Goal: Information Seeking & Learning: Stay updated

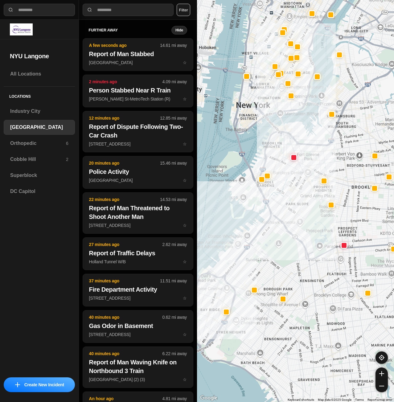
select select "*"
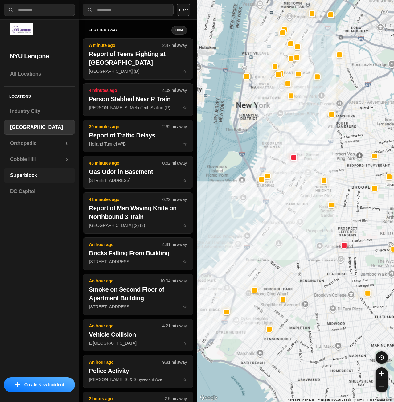
click at [16, 176] on h3 "Superblock" at bounding box center [39, 175] width 58 height 7
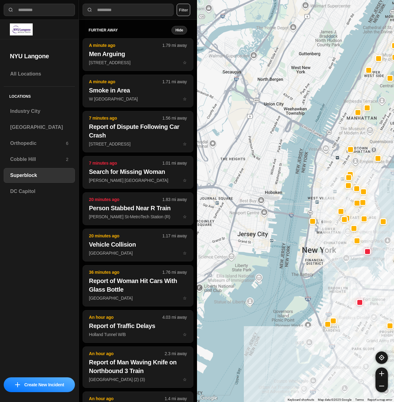
drag, startPoint x: 270, startPoint y: 237, endPoint x: 310, endPoint y: 185, distance: 65.3
click at [310, 185] on div at bounding box center [295, 201] width 197 height 402
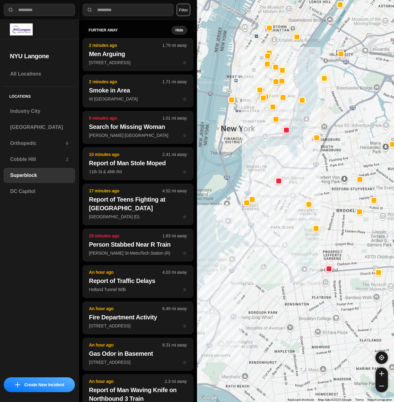
drag, startPoint x: 297, startPoint y: 325, endPoint x: 343, endPoint y: 189, distance: 143.7
click at [343, 189] on div at bounding box center [295, 201] width 197 height 402
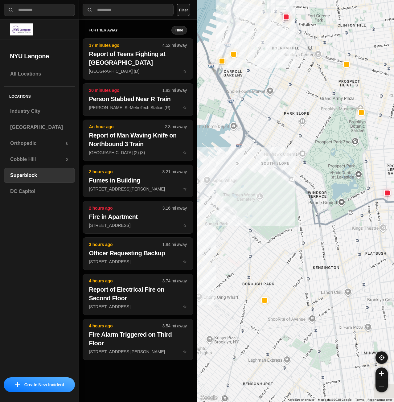
drag, startPoint x: 317, startPoint y: 144, endPoint x: 308, endPoint y: 122, distance: 24.2
click at [308, 110] on div at bounding box center [295, 201] width 197 height 402
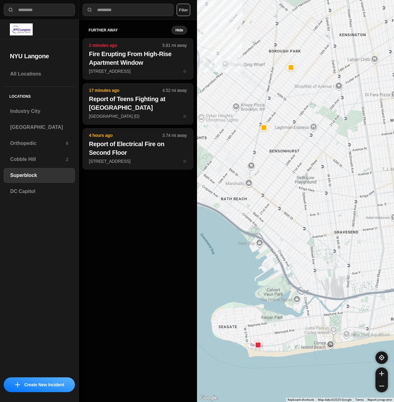
drag, startPoint x: 311, startPoint y: 328, endPoint x: 319, endPoint y: 317, distance: 13.7
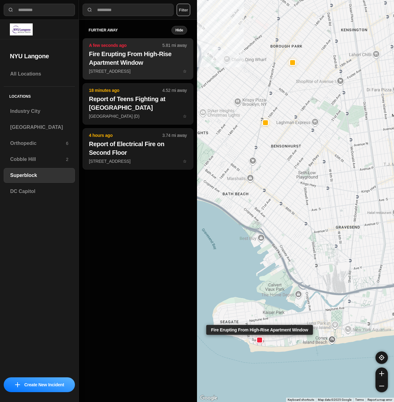
click at [125, 63] on h2 "Fire Erupting From High-Rise Apartment Window" at bounding box center [138, 58] width 98 height 17
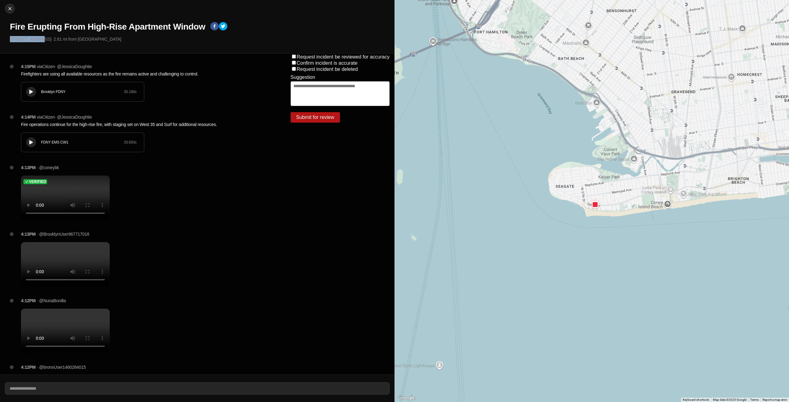
drag, startPoint x: 11, startPoint y: 40, endPoint x: 38, endPoint y: 39, distance: 27.1
click at [38, 39] on p "2950 W 35th St · 2.61 mi from Industry City" at bounding box center [200, 39] width 380 height 6
copy p "2950 W 35th S"
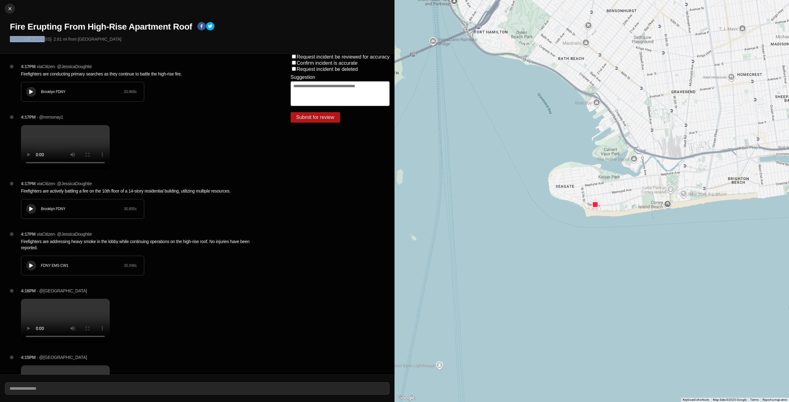
click at [29, 94] on button at bounding box center [31, 92] width 10 height 10
drag, startPoint x: 72, startPoint y: 97, endPoint x: 16, endPoint y: 94, distance: 56.1
click at [0, 88] on html "Close Fire Erupting From High-Rise Apartment Roof 2950 W 35th St · 2.61 mi from…" at bounding box center [394, 201] width 789 height 402
click at [35, 95] on div "Brooklyn FDNY 20.969 s" at bounding box center [82, 91] width 123 height 19
click at [33, 93] on div at bounding box center [31, 92] width 6 height 5
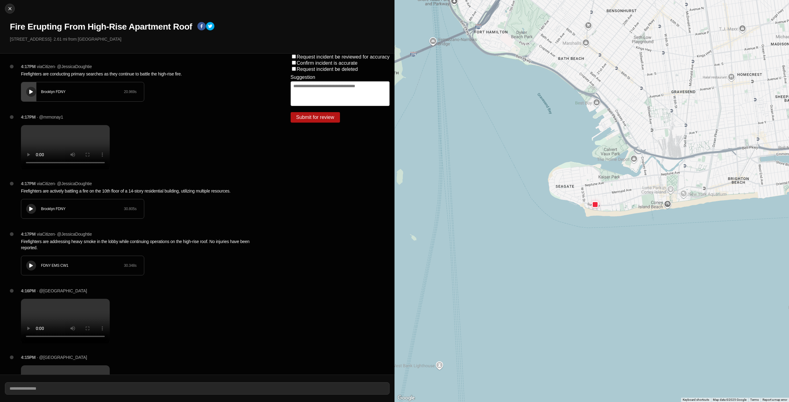
click at [23, 99] on div "Brooklyn FDNY 20.969 s" at bounding box center [82, 91] width 123 height 19
click at [393, 184] on div at bounding box center [591, 201] width 394 height 402
click at [10, 8] on img at bounding box center [10, 9] width 6 height 6
select select "*"
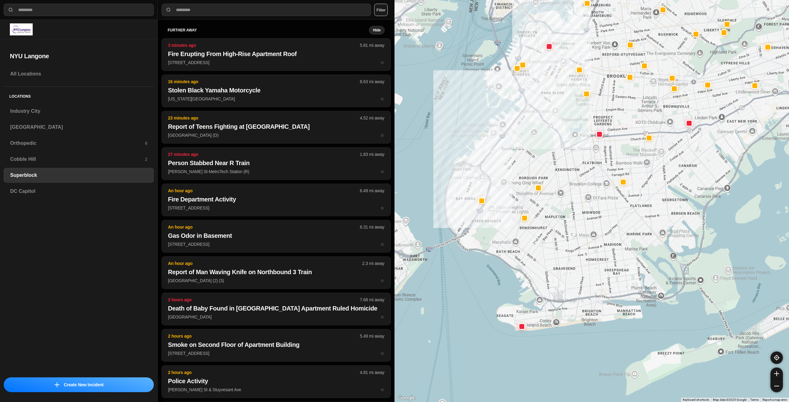
drag, startPoint x: 473, startPoint y: 289, endPoint x: 554, endPoint y: 286, distance: 81.4
click at [393, 286] on div at bounding box center [591, 201] width 394 height 402
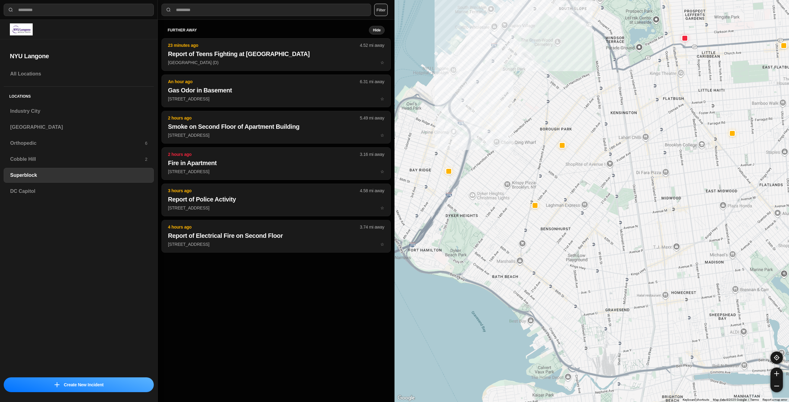
drag, startPoint x: 542, startPoint y: 195, endPoint x: 534, endPoint y: 233, distance: 38.9
click at [393, 233] on div at bounding box center [591, 201] width 394 height 402
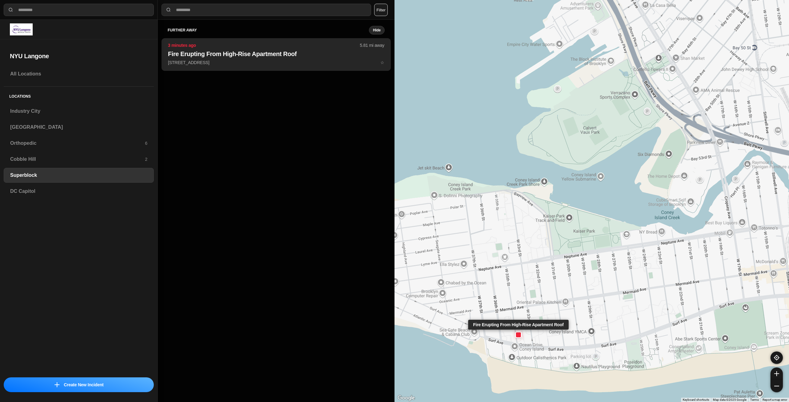
click at [270, 58] on h2 "Fire Erupting From High-Rise Apartment Roof" at bounding box center [276, 54] width 216 height 9
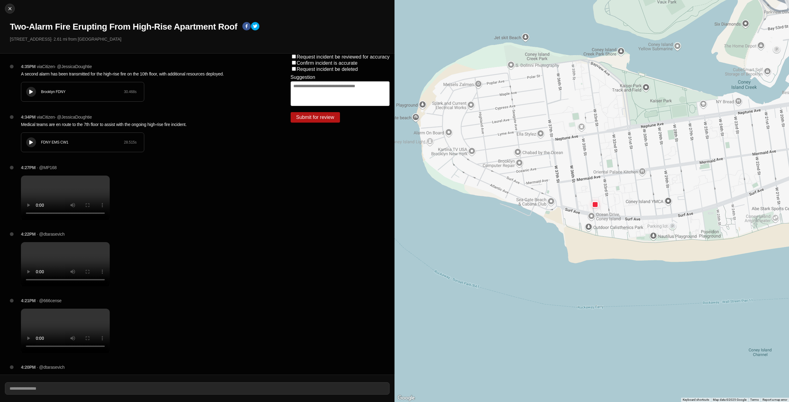
click at [48, 95] on div "Brooklyn FDNY 30.468 s" at bounding box center [82, 91] width 123 height 19
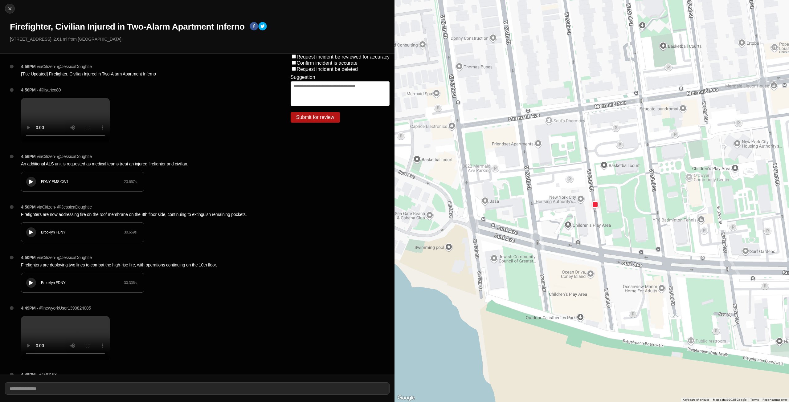
click at [77, 115] on video at bounding box center [65, 120] width 89 height 44
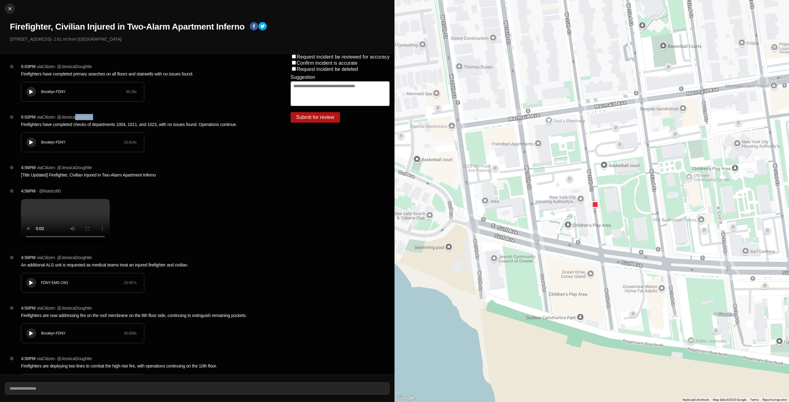
drag, startPoint x: 17, startPoint y: 122, endPoint x: 79, endPoint y: 119, distance: 61.7
click at [79, 119] on div "5:02PM via Citizen · @ JessicaDoughtie Firefighters have completed checks of de…" at bounding box center [146, 139] width 260 height 51
click at [39, 74] on p "Firefighters have completed primary searches on all floors and stairwells with …" at bounding box center [143, 74] width 245 height 6
drag, startPoint x: 19, startPoint y: 75, endPoint x: 153, endPoint y: 75, distance: 134.3
click at [152, 81] on div "5:03PM via Citizen · @ JessicaDoughtie Firefighters have completed primary sear…" at bounding box center [146, 88] width 260 height 51
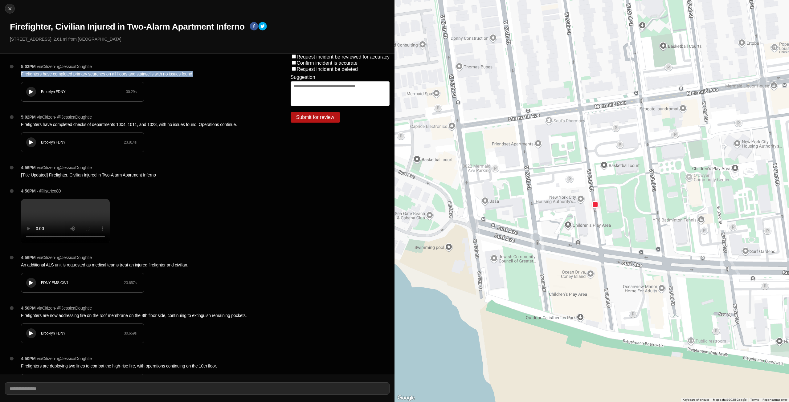
copy p "Firefighters have completed primary searches on all floors and stairwells with …"
click at [12, 10] on img at bounding box center [10, 9] width 6 height 6
select select "*"
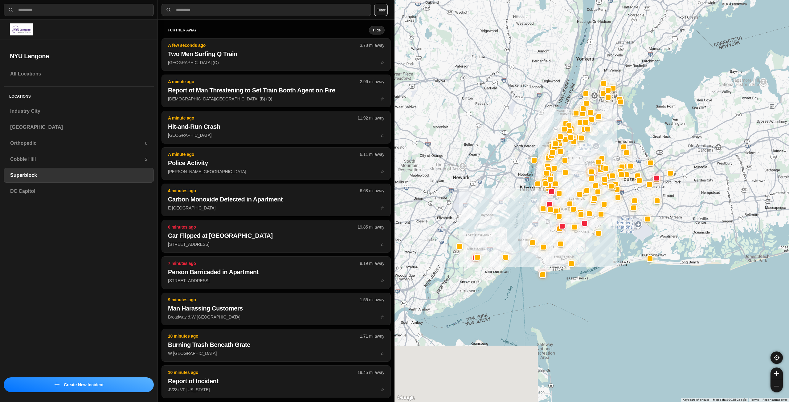
drag, startPoint x: 551, startPoint y: 271, endPoint x: 547, endPoint y: 236, distance: 35.7
click at [393, 235] on div at bounding box center [591, 201] width 394 height 402
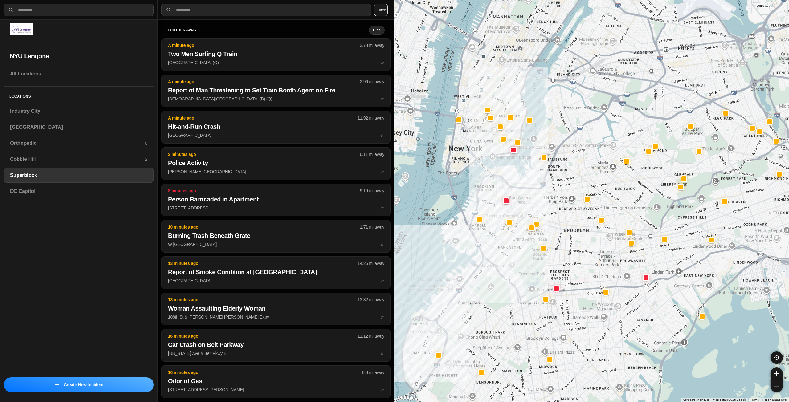
drag, startPoint x: 483, startPoint y: 225, endPoint x: 479, endPoint y: 333, distance: 107.9
click at [393, 332] on div at bounding box center [591, 201] width 394 height 402
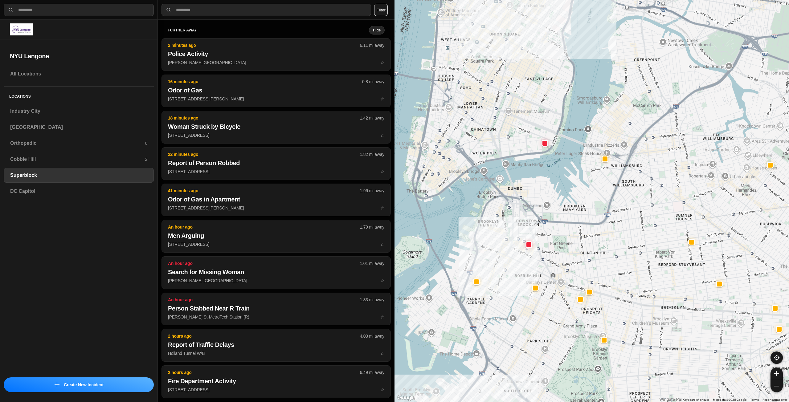
drag, startPoint x: 485, startPoint y: 286, endPoint x: 476, endPoint y: 386, distance: 100.5
click at [393, 393] on div at bounding box center [591, 201] width 394 height 402
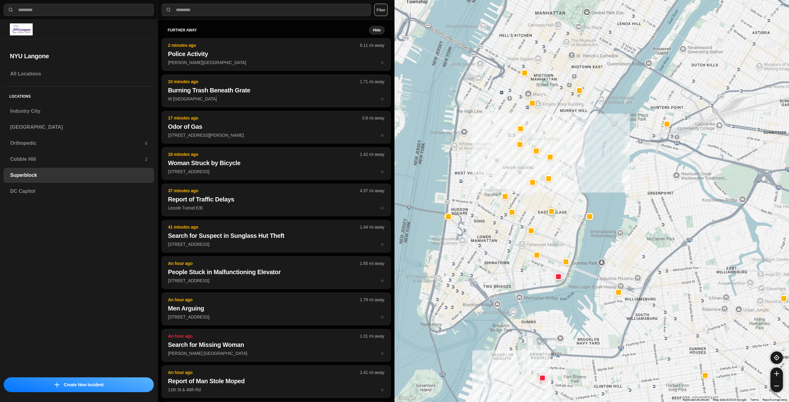
drag, startPoint x: 498, startPoint y: 251, endPoint x: 518, endPoint y: 378, distance: 128.4
click at [393, 384] on div at bounding box center [591, 201] width 394 height 402
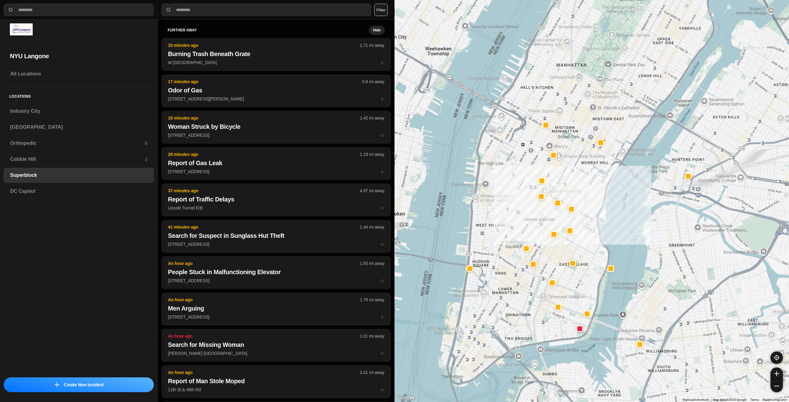
drag, startPoint x: 459, startPoint y: 265, endPoint x: 481, endPoint y: 318, distance: 57.0
click at [393, 318] on div at bounding box center [591, 201] width 394 height 402
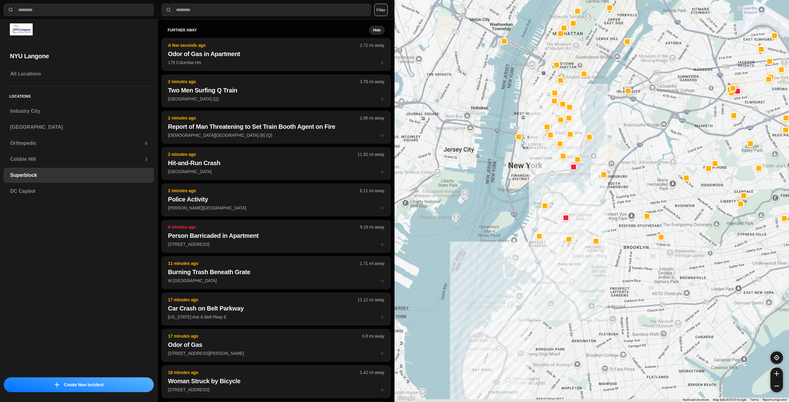
drag, startPoint x: 546, startPoint y: 322, endPoint x: 554, endPoint y: 176, distance: 145.9
click at [393, 176] on div at bounding box center [591, 201] width 394 height 402
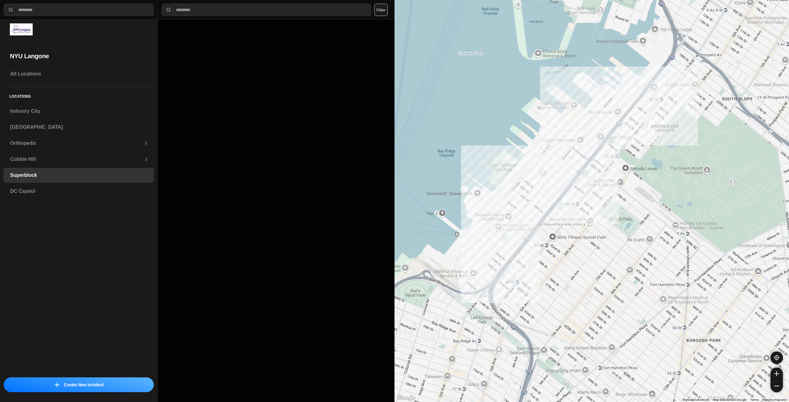
drag, startPoint x: 519, startPoint y: 329, endPoint x: 545, endPoint y: 249, distance: 84.5
click at [393, 249] on div "1453 people" at bounding box center [591, 201] width 394 height 402
click at [76, 130] on h3 "[GEOGRAPHIC_DATA]" at bounding box center [78, 127] width 137 height 7
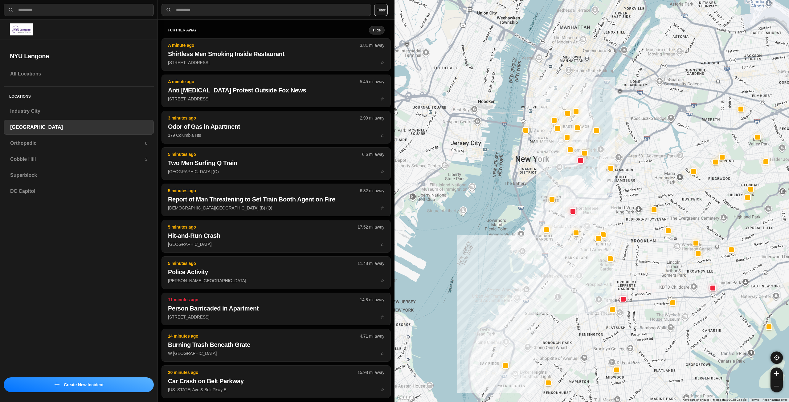
drag, startPoint x: 635, startPoint y: 165, endPoint x: 609, endPoint y: 275, distance: 113.2
click at [393, 275] on div at bounding box center [591, 201] width 394 height 402
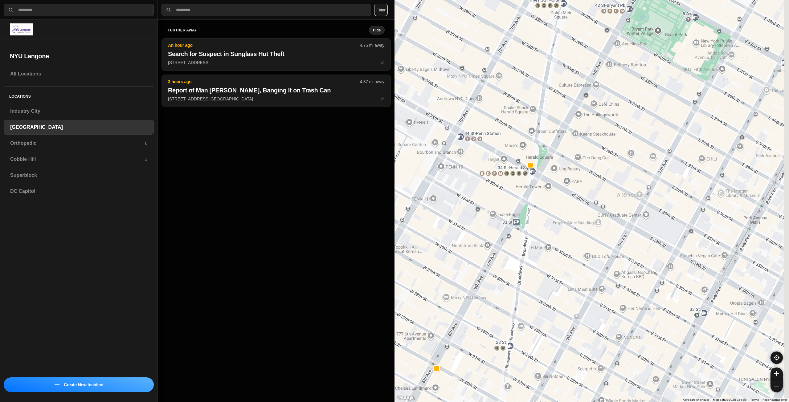
drag, startPoint x: 603, startPoint y: 166, endPoint x: 574, endPoint y: 231, distance: 71.3
click at [393, 231] on div "421 people" at bounding box center [591, 201] width 394 height 402
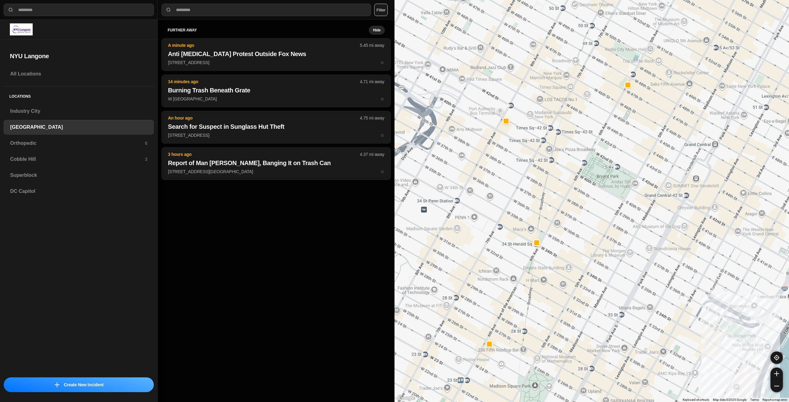
drag, startPoint x: 638, startPoint y: 94, endPoint x: 614, endPoint y: 156, distance: 66.6
click at [393, 156] on div "421 people" at bounding box center [591, 201] width 394 height 402
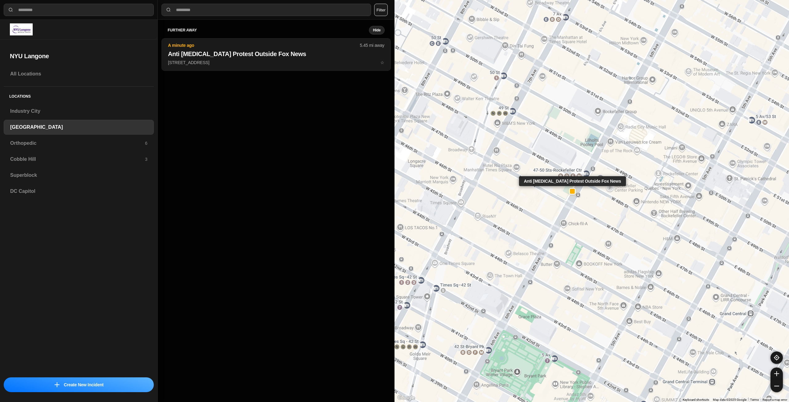
click at [393, 190] on div at bounding box center [572, 191] width 5 height 5
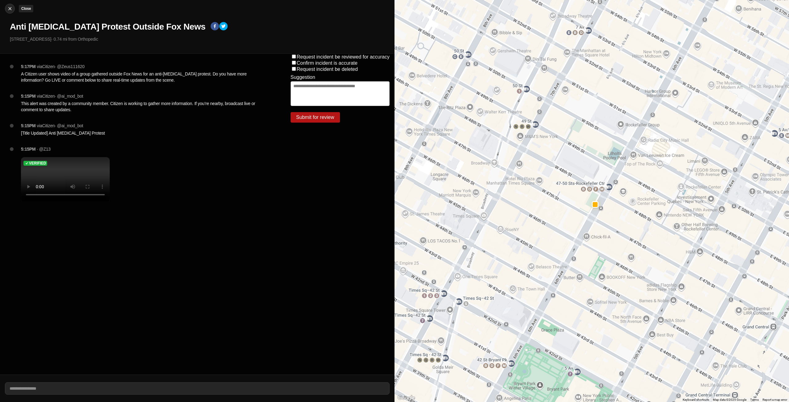
click at [10, 5] on button "Close" at bounding box center [10, 9] width 10 height 10
select select "*"
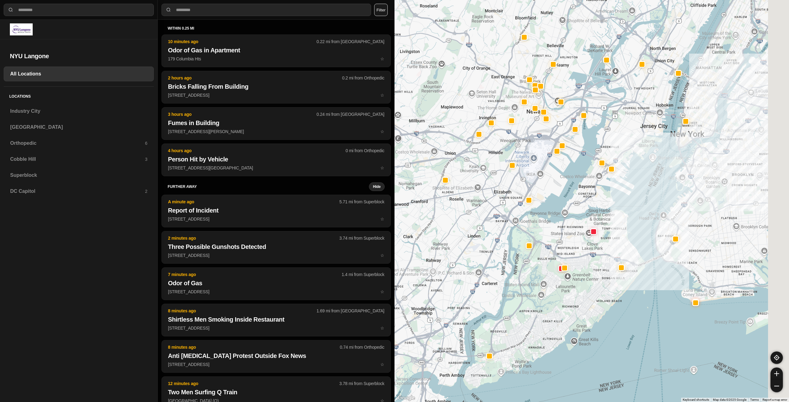
drag, startPoint x: 737, startPoint y: 183, endPoint x: 634, endPoint y: 218, distance: 109.1
click at [393, 218] on div at bounding box center [591, 201] width 394 height 402
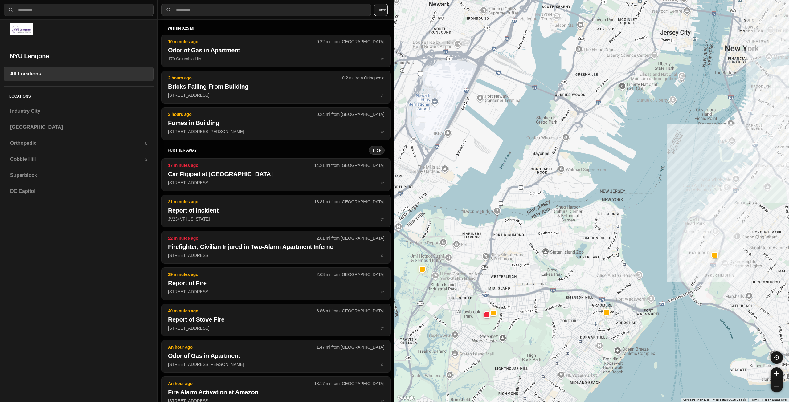
drag, startPoint x: 690, startPoint y: 242, endPoint x: 591, endPoint y: 284, distance: 108.4
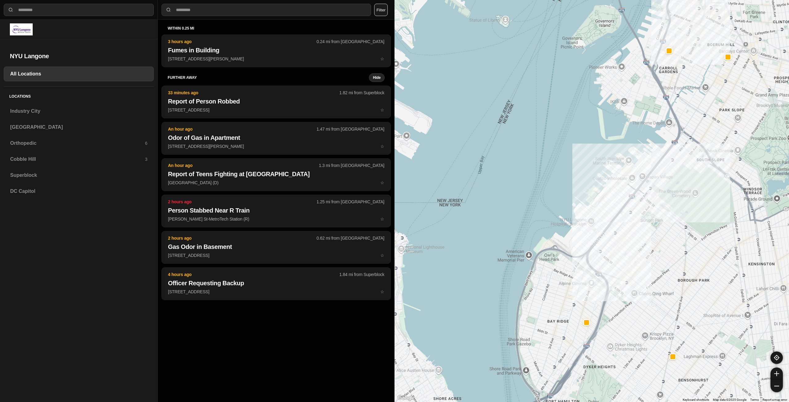
drag, startPoint x: 685, startPoint y: 266, endPoint x: 655, endPoint y: 302, distance: 47.0
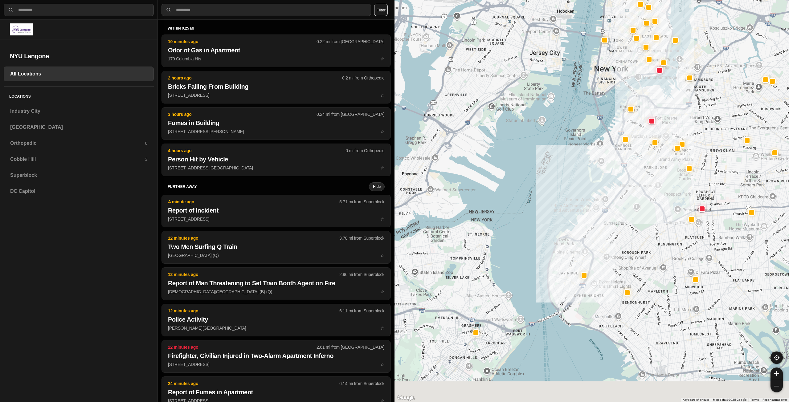
drag, startPoint x: 693, startPoint y: 357, endPoint x: 623, endPoint y: 201, distance: 171.1
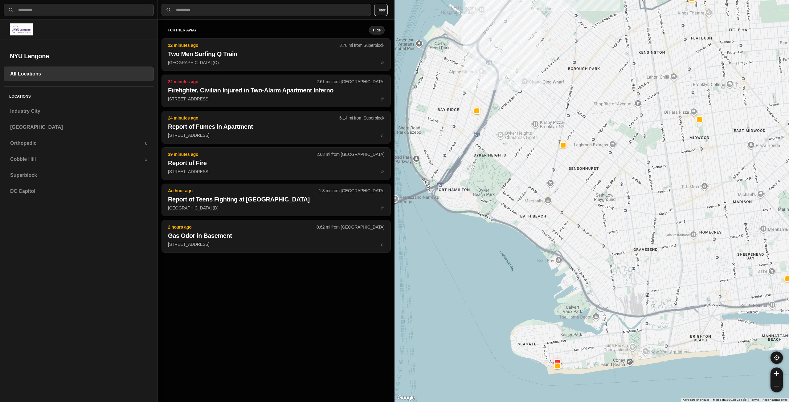
drag, startPoint x: 562, startPoint y: 210, endPoint x: 615, endPoint y: 167, distance: 68.8
click at [393, 168] on div at bounding box center [591, 201] width 394 height 402
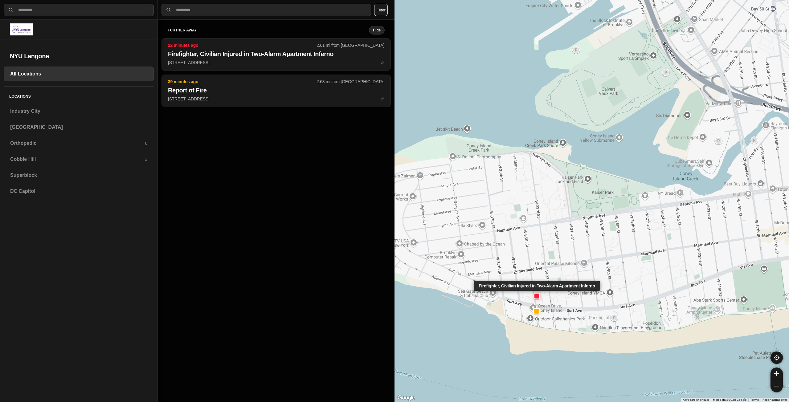
click at [393, 294] on div at bounding box center [536, 295] width 5 height 5
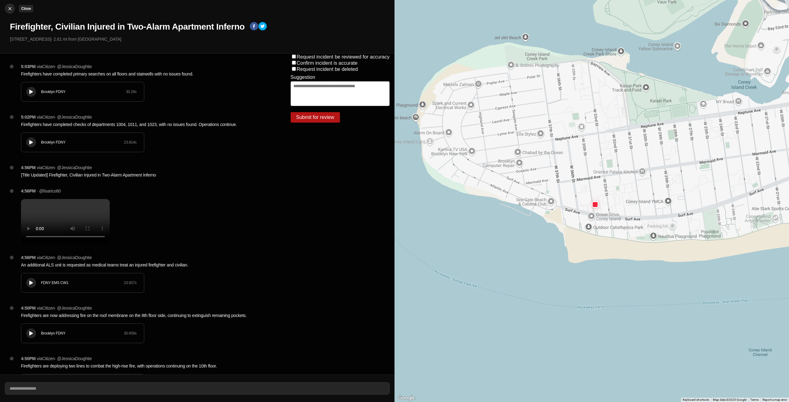
click at [7, 9] on img at bounding box center [10, 9] width 6 height 6
select select "*"
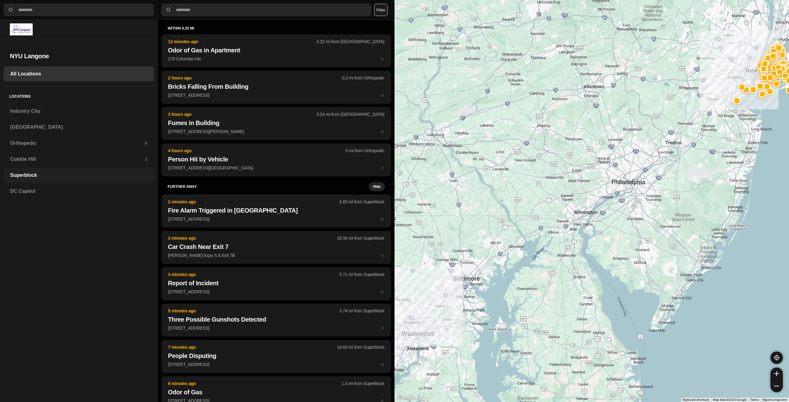
click at [49, 171] on div "Superblock" at bounding box center [79, 175] width 150 height 15
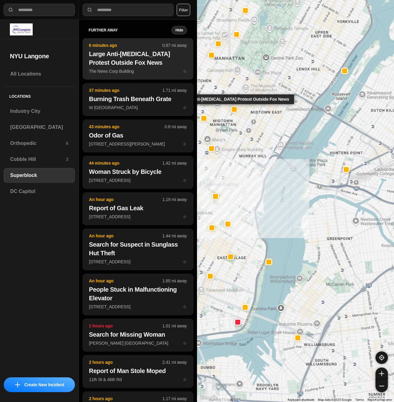
click at [147, 68] on p "The News Corp Building ☆" at bounding box center [138, 71] width 98 height 6
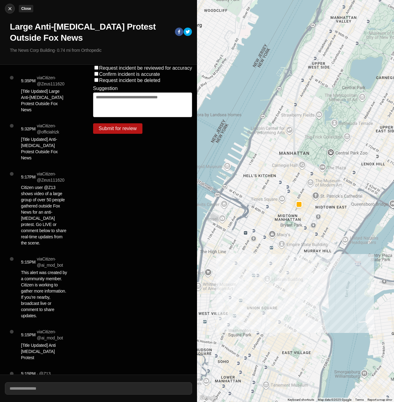
click at [11, 4] on button "Close" at bounding box center [10, 9] width 10 height 10
select select "*"
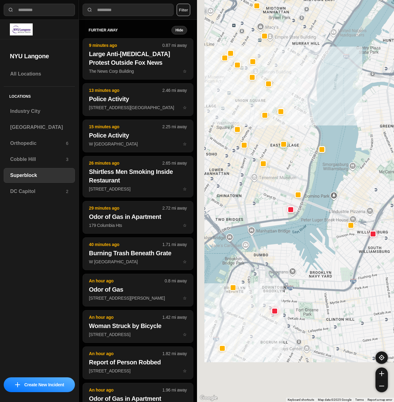
drag, startPoint x: 328, startPoint y: 293, endPoint x: 341, endPoint y: 260, distance: 35.5
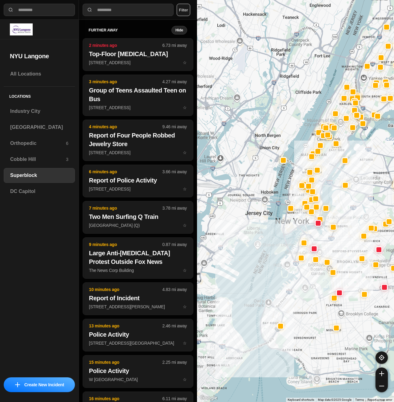
drag, startPoint x: 306, startPoint y: 340, endPoint x: 313, endPoint y: 233, distance: 108.0
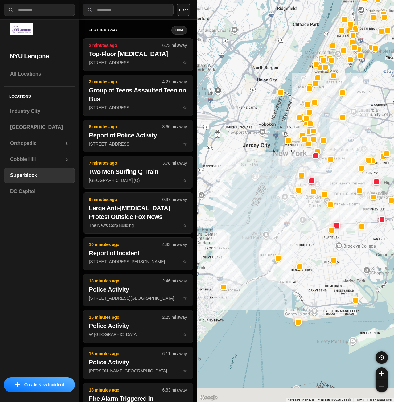
drag, startPoint x: 308, startPoint y: 269, endPoint x: 305, endPoint y: 230, distance: 38.7
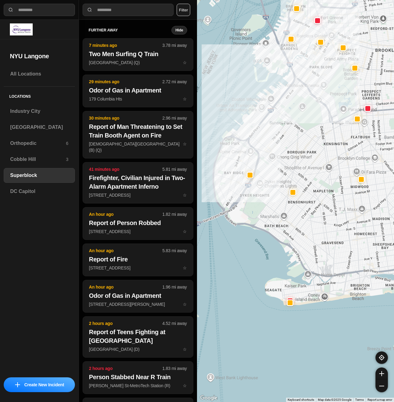
drag, startPoint x: 307, startPoint y: 260, endPoint x: 307, endPoint y: 284, distance: 24.3
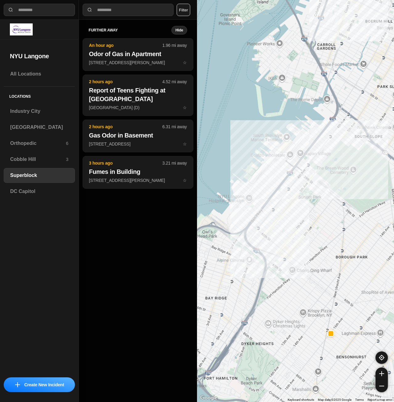
drag, startPoint x: 284, startPoint y: 195, endPoint x: 324, endPoint y: 252, distance: 69.2
click at [324, 252] on div at bounding box center [295, 201] width 197 height 402
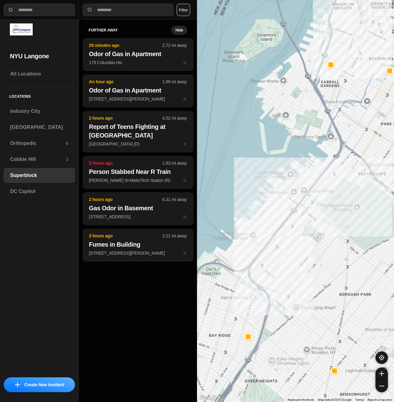
drag, startPoint x: 330, startPoint y: 234, endPoint x: 337, endPoint y: 274, distance: 40.1
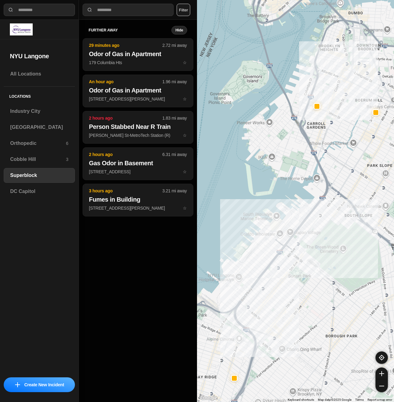
drag, startPoint x: 347, startPoint y: 235, endPoint x: 324, endPoint y: 262, distance: 35.2
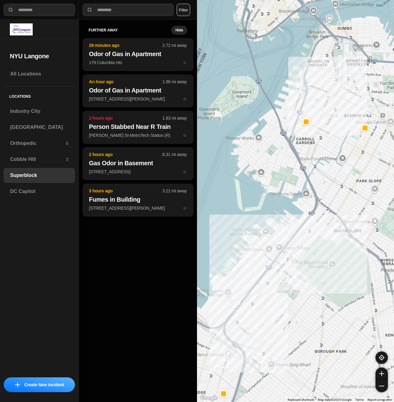
drag, startPoint x: 327, startPoint y: 219, endPoint x: 312, endPoint y: 247, distance: 31.9
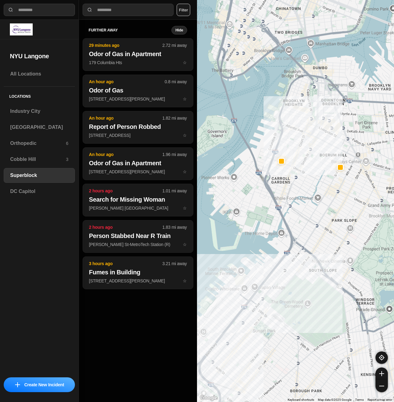
drag, startPoint x: 318, startPoint y: 202, endPoint x: 307, endPoint y: 219, distance: 19.5
click at [306, 219] on div at bounding box center [295, 201] width 197 height 402
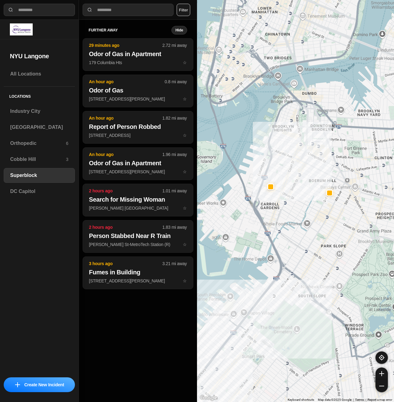
drag, startPoint x: 311, startPoint y: 201, endPoint x: 306, endPoint y: 214, distance: 13.8
click at [306, 214] on div at bounding box center [295, 201] width 197 height 402
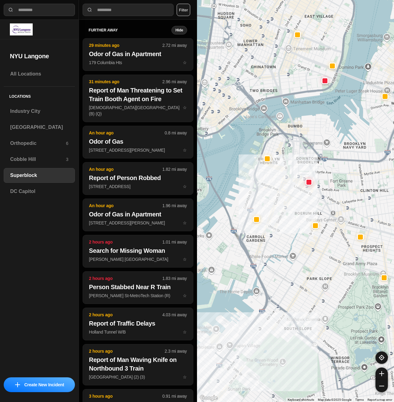
drag, startPoint x: 318, startPoint y: 194, endPoint x: 308, endPoint y: 217, distance: 25.2
click at [308, 217] on div at bounding box center [295, 201] width 197 height 402
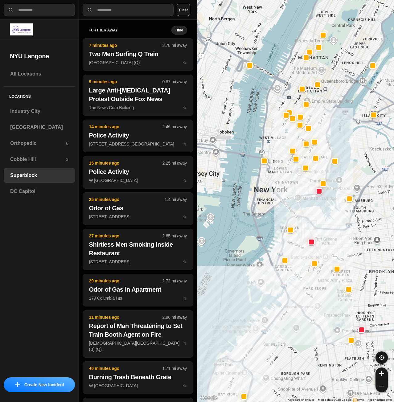
drag, startPoint x: 296, startPoint y: 147, endPoint x: 307, endPoint y: 190, distance: 44.6
click at [307, 190] on div at bounding box center [295, 201] width 197 height 402
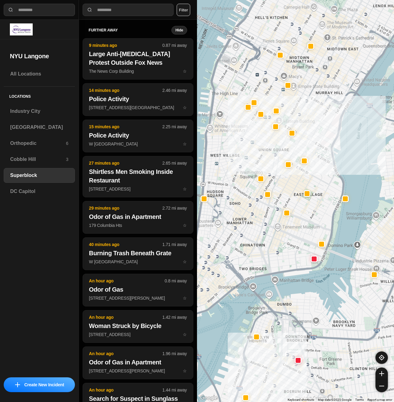
drag, startPoint x: 331, startPoint y: 189, endPoint x: 324, endPoint y: 206, distance: 17.8
click at [324, 206] on div at bounding box center [295, 201] width 197 height 402
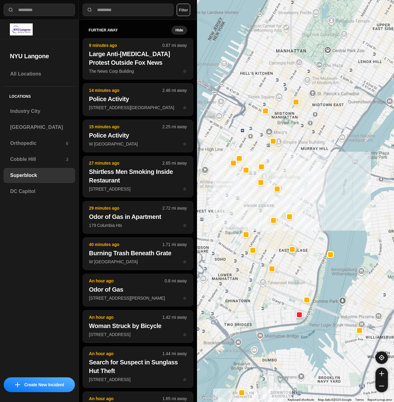
drag, startPoint x: 316, startPoint y: 175, endPoint x: 311, endPoint y: 203, distance: 28.7
click at [311, 206] on div at bounding box center [295, 201] width 197 height 402
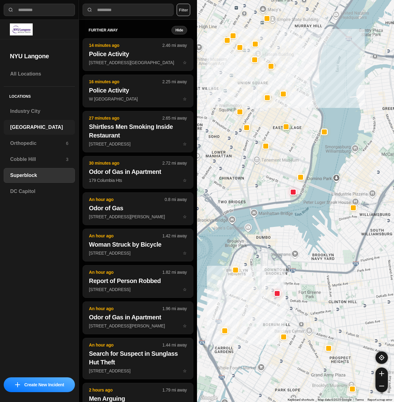
click at [29, 123] on div "[GEOGRAPHIC_DATA]" at bounding box center [39, 127] width 71 height 15
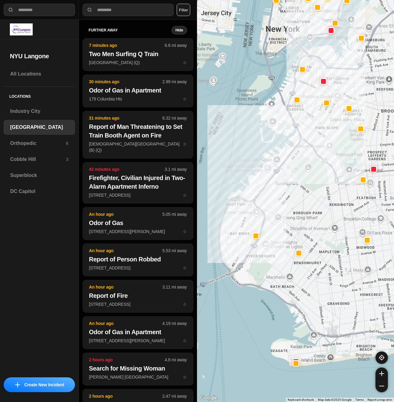
drag, startPoint x: 346, startPoint y: 285, endPoint x: 331, endPoint y: 278, distance: 16.1
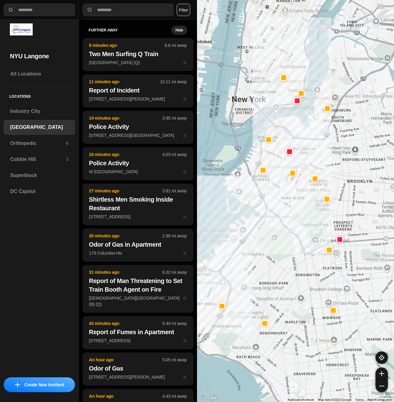
drag, startPoint x: 316, startPoint y: 209, endPoint x: 281, endPoint y: 285, distance: 83.5
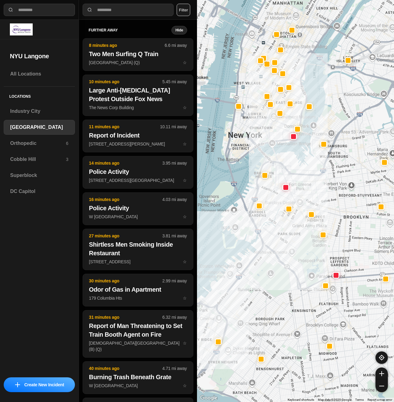
drag, startPoint x: 299, startPoint y: 165, endPoint x: 305, endPoint y: 238, distance: 73.5
click at [305, 238] on div at bounding box center [295, 201] width 197 height 402
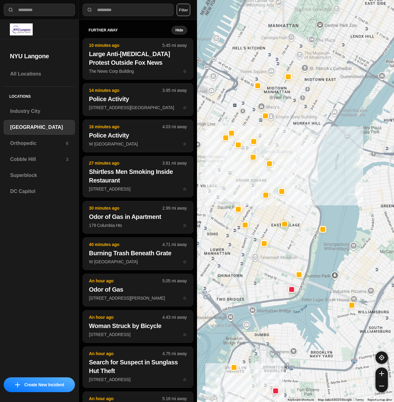
drag, startPoint x: 319, startPoint y: 173, endPoint x: 296, endPoint y: 246, distance: 75.8
click at [296, 246] on div "421 people" at bounding box center [295, 201] width 197 height 402
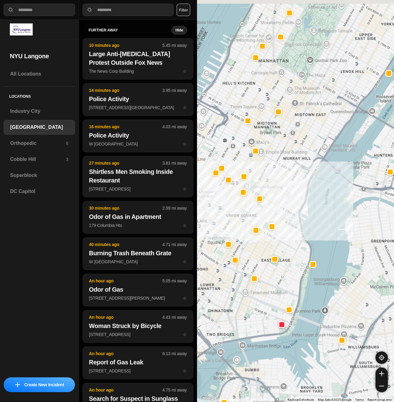
drag, startPoint x: 303, startPoint y: 188, endPoint x: 304, endPoint y: 213, distance: 25.0
click at [304, 213] on div "421 people" at bounding box center [295, 201] width 197 height 402
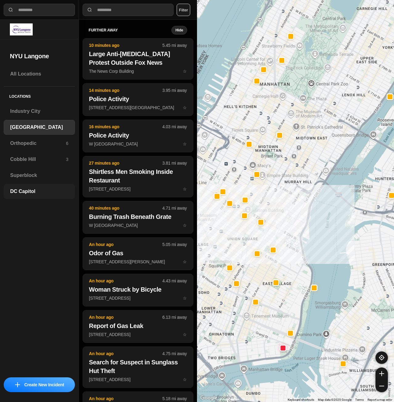
click at [31, 189] on h3 "DC Capitol" at bounding box center [39, 191] width 58 height 7
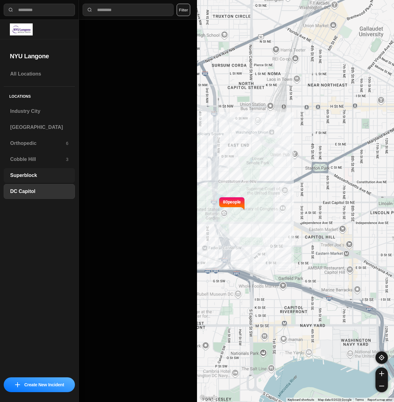
click at [36, 172] on h3 "Superblock" at bounding box center [39, 175] width 58 height 7
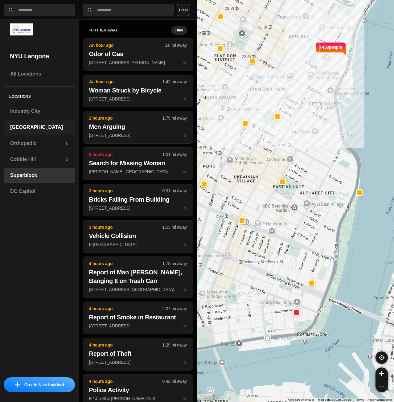
click at [46, 130] on h3 "[GEOGRAPHIC_DATA]" at bounding box center [39, 127] width 58 height 7
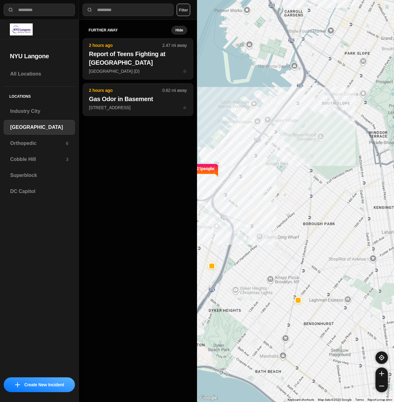
select select "*"
click at [10, 178] on h3 "Superblock" at bounding box center [39, 175] width 58 height 7
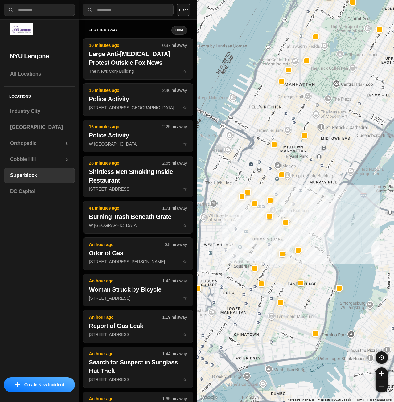
drag, startPoint x: 346, startPoint y: 321, endPoint x: 334, endPoint y: 243, distance: 78.9
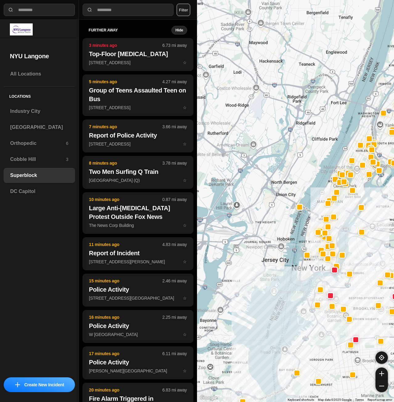
drag, startPoint x: 332, startPoint y: 338, endPoint x: 326, endPoint y: 280, distance: 57.6
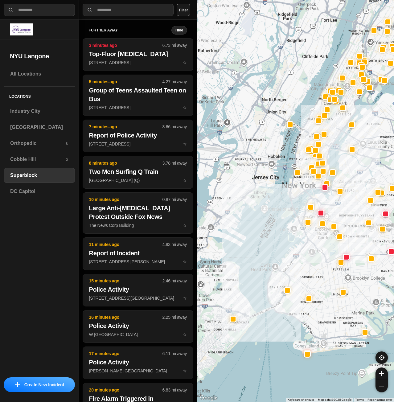
drag, startPoint x: 323, startPoint y: 288, endPoint x: 319, endPoint y: 260, distance: 28.7
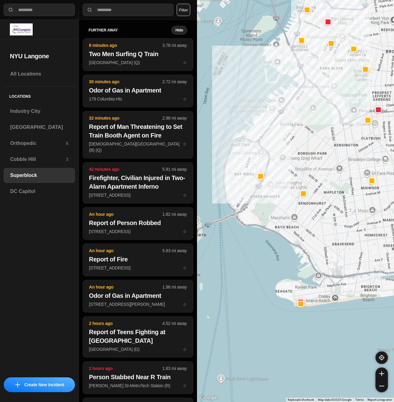
drag, startPoint x: 315, startPoint y: 302, endPoint x: 328, endPoint y: 283, distance: 23.8
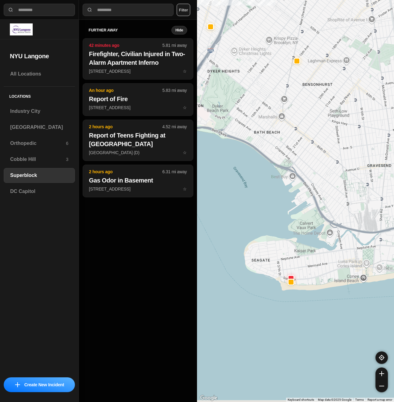
drag, startPoint x: 302, startPoint y: 262, endPoint x: 302, endPoint y: 243, distance: 18.5
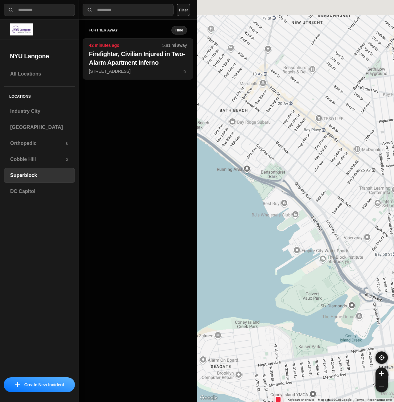
drag, startPoint x: 290, startPoint y: 153, endPoint x: 288, endPoint y: 271, distance: 118.3
click at [289, 273] on div "1453 people" at bounding box center [295, 201] width 197 height 402
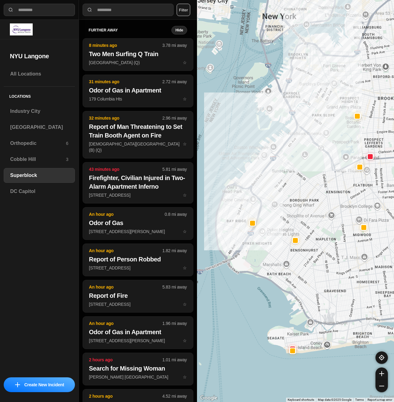
drag, startPoint x: 285, startPoint y: 102, endPoint x: 292, endPoint y: 200, distance: 97.6
click at [292, 198] on div at bounding box center [295, 201] width 197 height 402
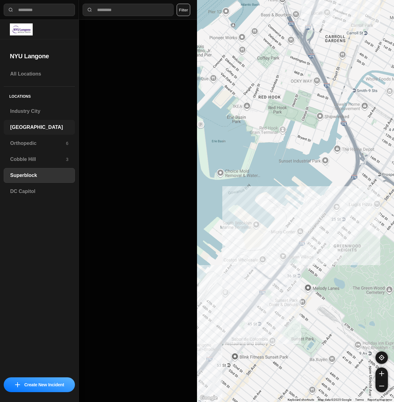
click at [25, 132] on div "[GEOGRAPHIC_DATA]" at bounding box center [39, 127] width 71 height 15
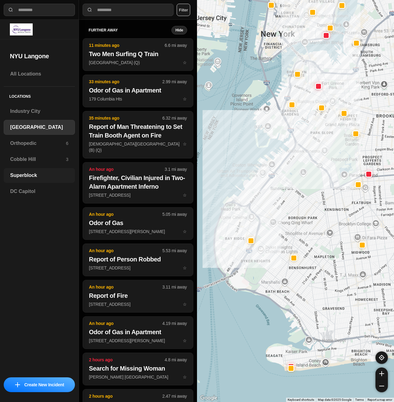
click at [33, 179] on div "Superblock" at bounding box center [39, 175] width 71 height 15
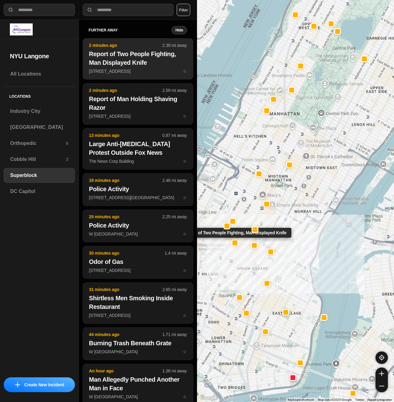
click at [136, 68] on p "169 7th Ave ☆" at bounding box center [138, 71] width 98 height 6
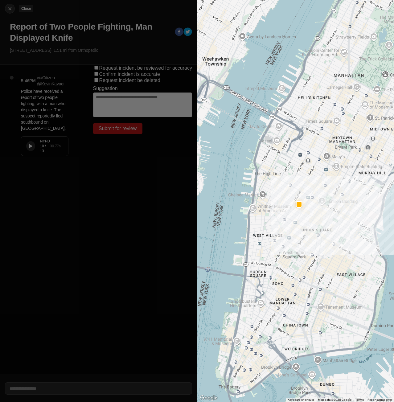
click at [9, 10] on img at bounding box center [10, 9] width 6 height 6
select select "*"
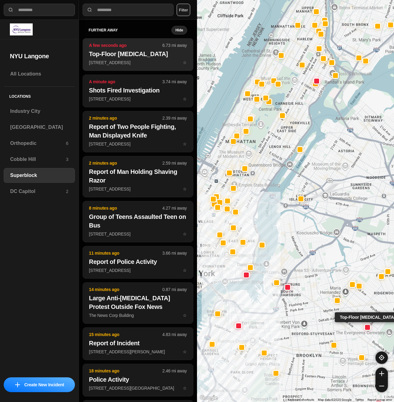
click at [119, 55] on h2 "Top-Floor [MEDICAL_DATA]" at bounding box center [138, 54] width 98 height 9
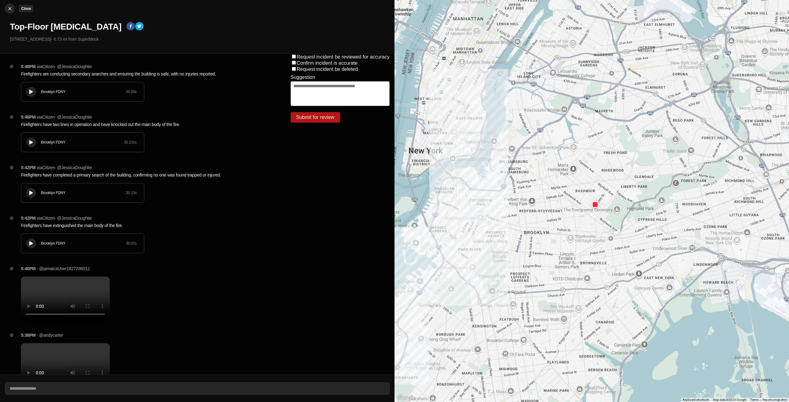
click at [7, 5] on button "Close" at bounding box center [10, 9] width 10 height 10
select select "*"
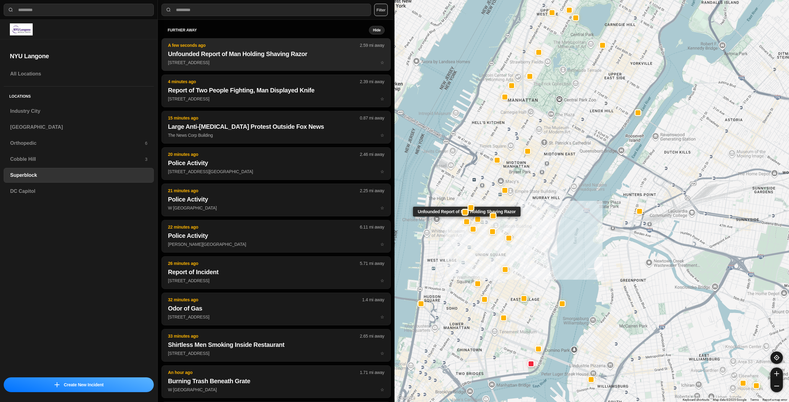
click at [282, 62] on p "252 W 21st St ☆" at bounding box center [276, 62] width 216 height 6
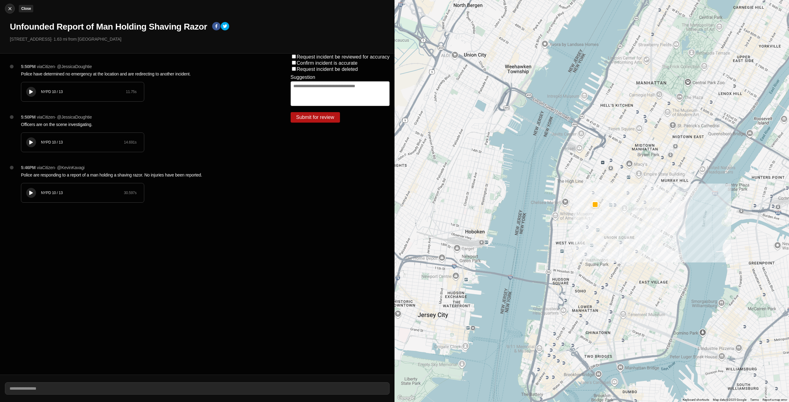
click at [8, 5] on button "Close" at bounding box center [10, 9] width 10 height 10
select select "*"
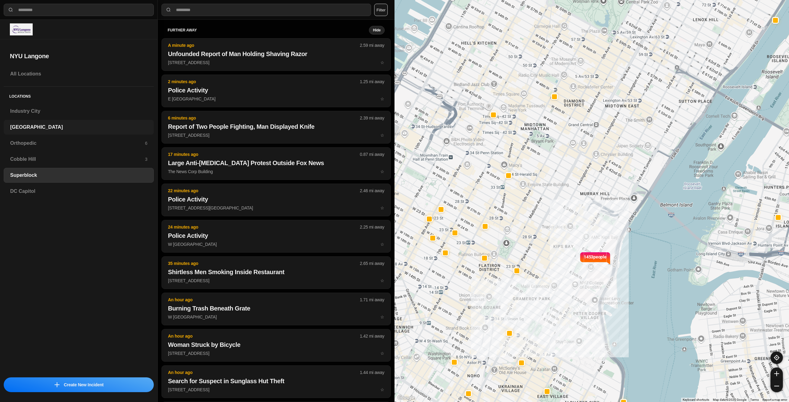
click at [53, 124] on h3 "[GEOGRAPHIC_DATA]" at bounding box center [78, 127] width 137 height 7
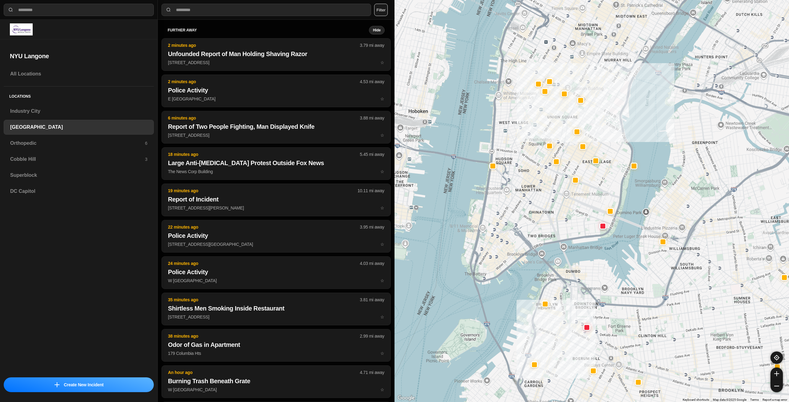
drag, startPoint x: 635, startPoint y: 65, endPoint x: 635, endPoint y: 142, distance: 77.3
click at [393, 142] on div "421 people" at bounding box center [591, 201] width 394 height 402
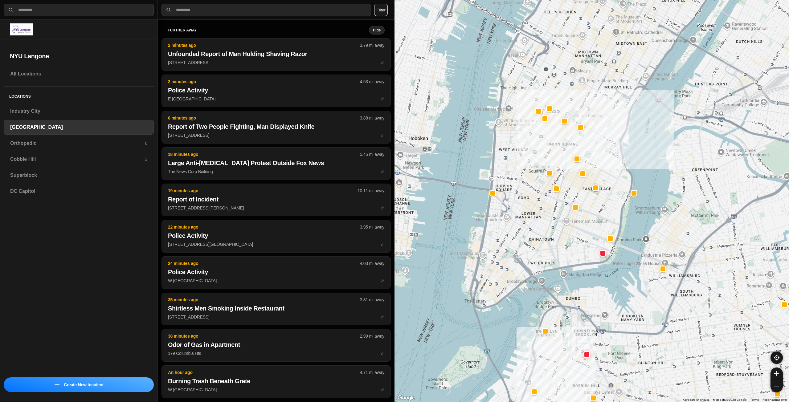
drag, startPoint x: 640, startPoint y: 123, endPoint x: 639, endPoint y: 137, distance: 13.9
click at [393, 137] on div "421 people" at bounding box center [591, 201] width 394 height 402
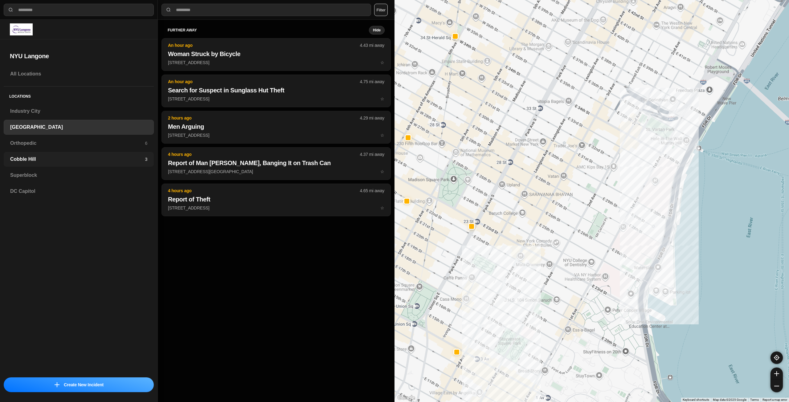
click at [121, 160] on h3 "Cobble Hill" at bounding box center [77, 159] width 135 height 7
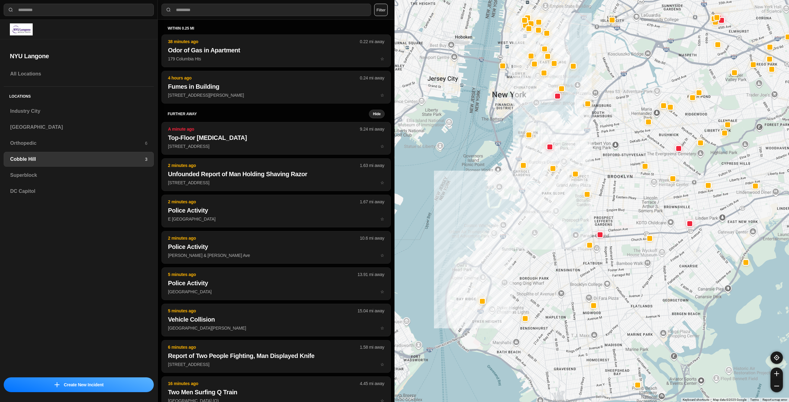
drag, startPoint x: 581, startPoint y: 66, endPoint x: 606, endPoint y: 156, distance: 93.3
click at [393, 156] on div at bounding box center [591, 201] width 394 height 402
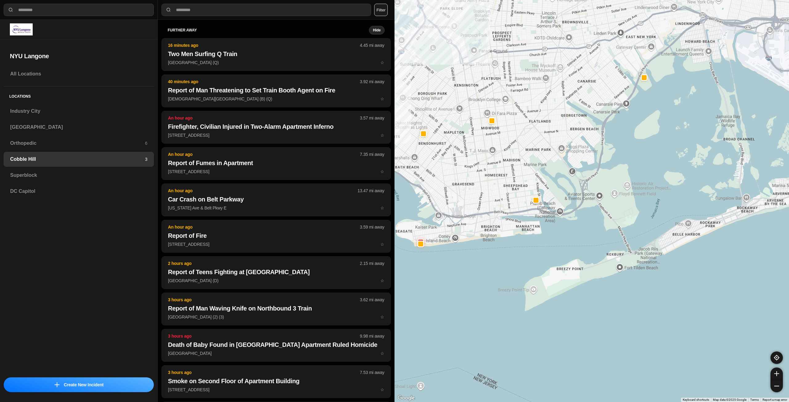
drag, startPoint x: 614, startPoint y: 179, endPoint x: 621, endPoint y: 242, distance: 62.7
click at [393, 242] on div at bounding box center [591, 201] width 394 height 402
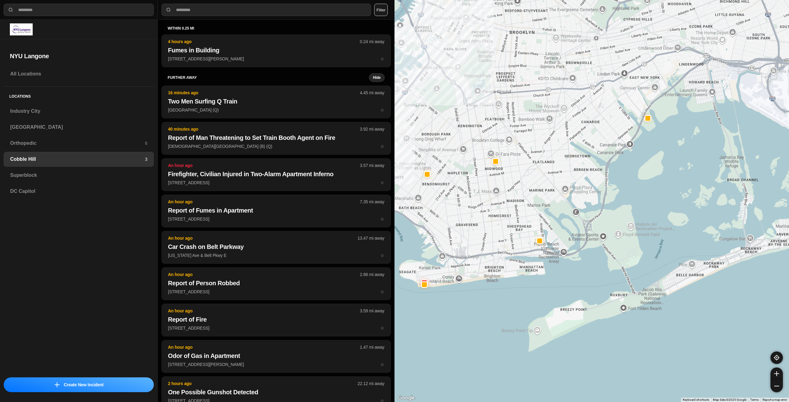
drag, startPoint x: 657, startPoint y: 190, endPoint x: 681, endPoint y: 253, distance: 67.8
click at [393, 253] on div at bounding box center [591, 201] width 394 height 402
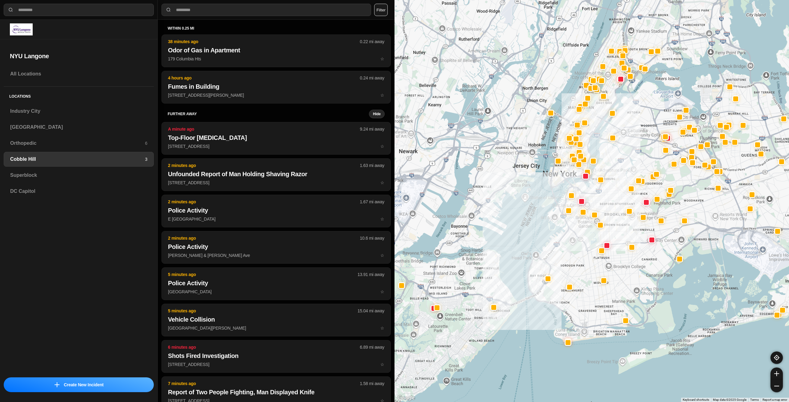
drag, startPoint x: 699, startPoint y: 207, endPoint x: 697, endPoint y: 221, distance: 13.3
click at [393, 221] on div at bounding box center [591, 201] width 394 height 402
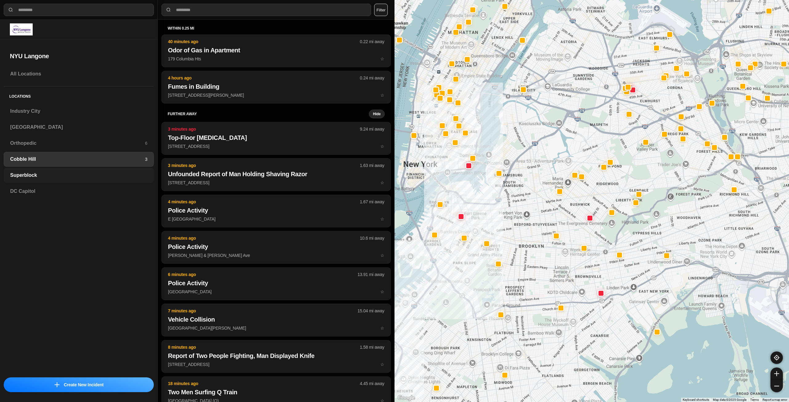
click at [80, 174] on h3 "Superblock" at bounding box center [78, 175] width 137 height 7
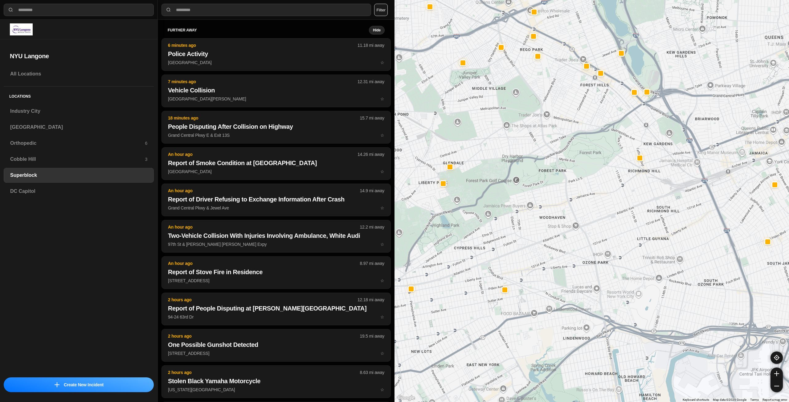
drag, startPoint x: 606, startPoint y: 330, endPoint x: 669, endPoint y: 274, distance: 84.2
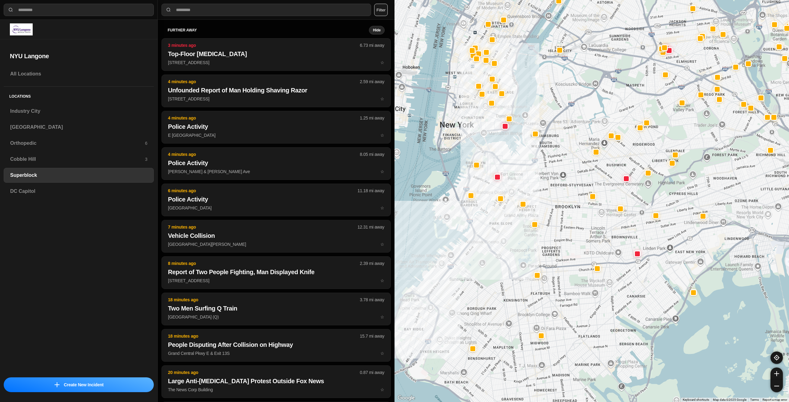
drag, startPoint x: 655, startPoint y: 261, endPoint x: 710, endPoint y: 243, distance: 58.3
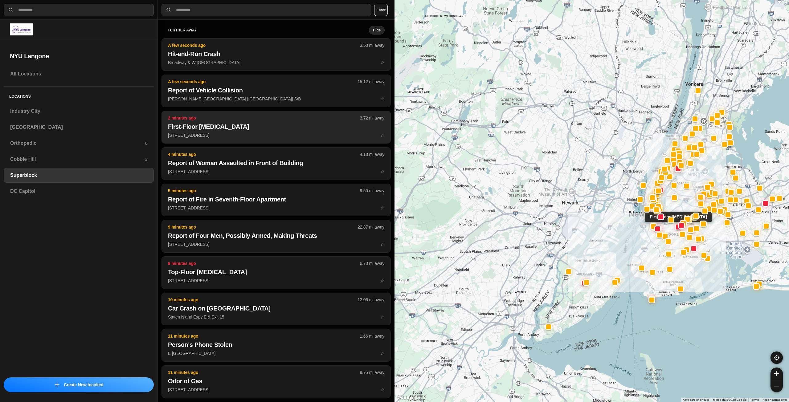
click at [229, 126] on h2 "First-Floor [MEDICAL_DATA]" at bounding box center [276, 126] width 216 height 9
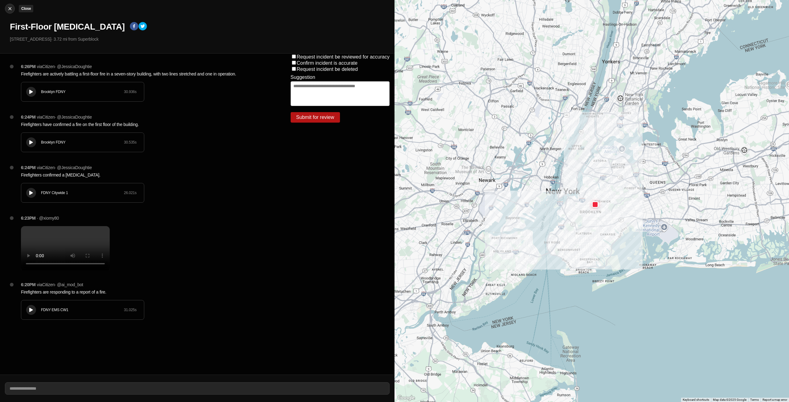
click at [9, 9] on img at bounding box center [10, 9] width 6 height 6
select select "*"
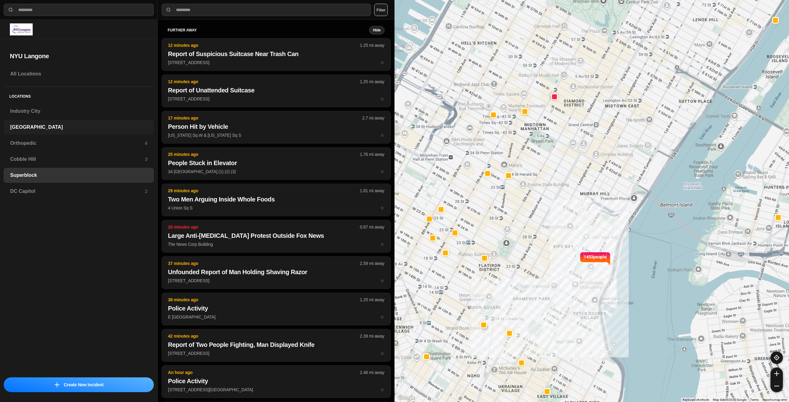
click at [31, 128] on h3 "[GEOGRAPHIC_DATA]" at bounding box center [78, 127] width 137 height 7
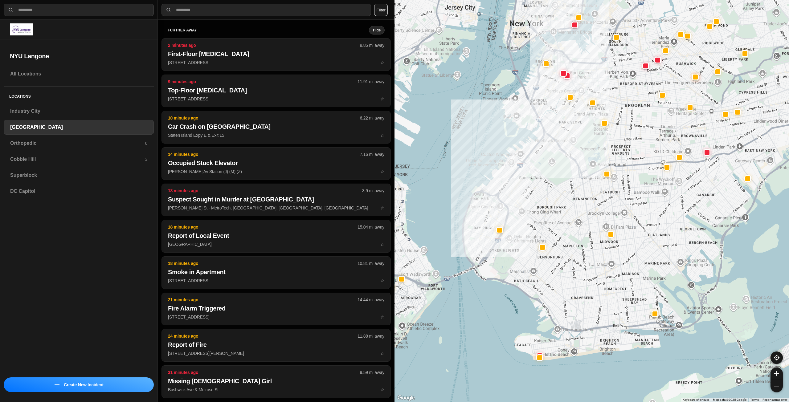
drag, startPoint x: 660, startPoint y: 230, endPoint x: 622, endPoint y: 233, distance: 37.7
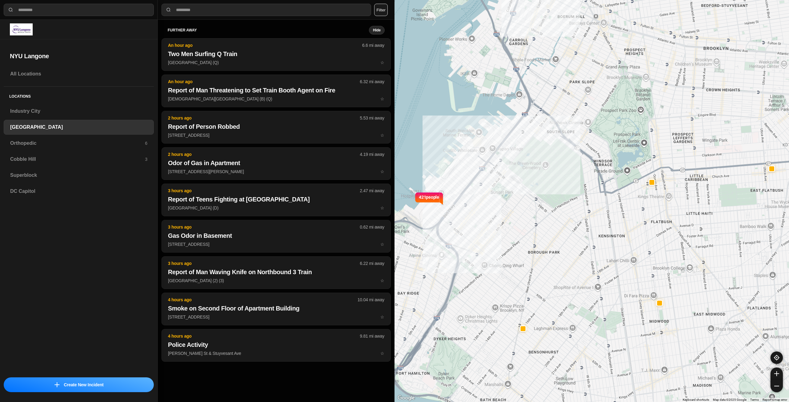
drag, startPoint x: 555, startPoint y: 277, endPoint x: 620, endPoint y: 367, distance: 111.4
click at [393, 367] on div "421 people" at bounding box center [591, 201] width 394 height 402
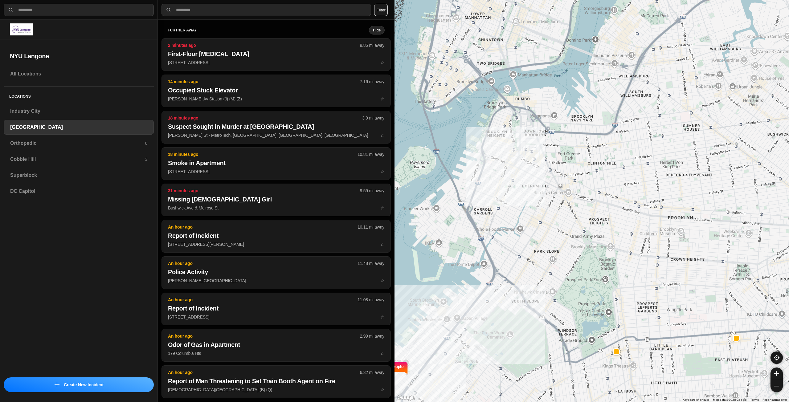
drag, startPoint x: 639, startPoint y: 185, endPoint x: 601, endPoint y: 309, distance: 129.5
click at [393, 309] on div "421 people" at bounding box center [591, 201] width 394 height 402
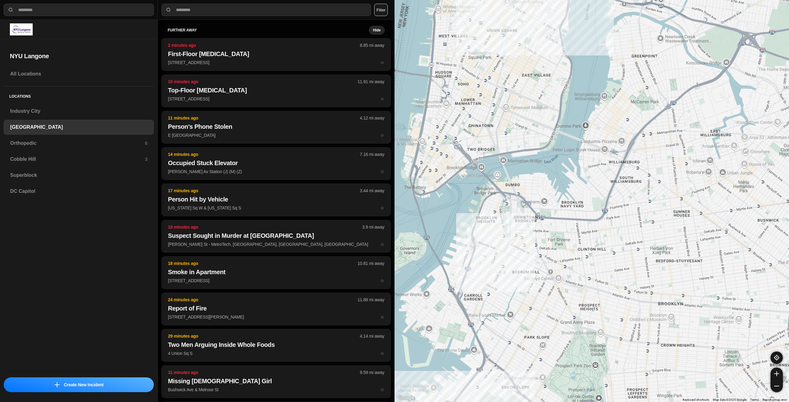
drag, startPoint x: 598, startPoint y: 167, endPoint x: 588, endPoint y: 253, distance: 86.5
click at [393, 253] on div "421 people" at bounding box center [591, 201] width 394 height 402
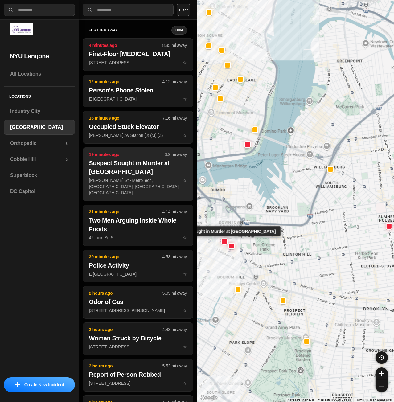
click at [105, 168] on h2 "Suspect Sought in Murder at [GEOGRAPHIC_DATA]" at bounding box center [138, 167] width 98 height 17
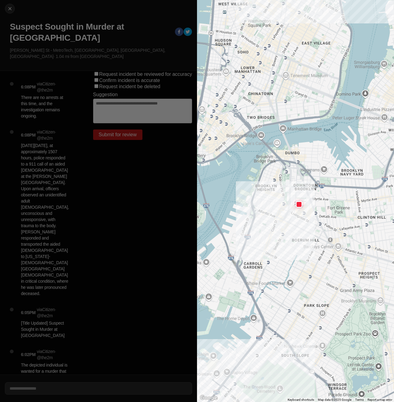
click at [12, 16] on div "Close Suspect Sought in Murder at Brooklyn Subway Station Jay St - MetroTech, B…" at bounding box center [98, 35] width 197 height 71
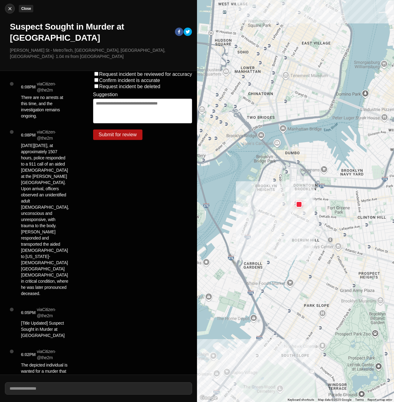
click at [14, 9] on div at bounding box center [9, 9] width 9 height 6
select select "*"
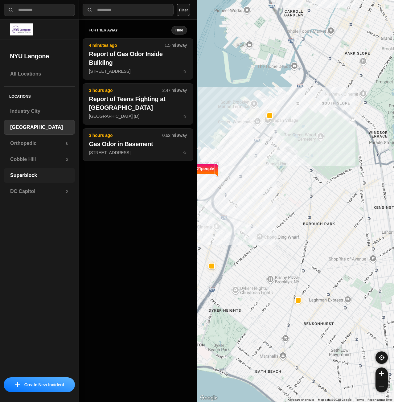
click at [18, 178] on h3 "Superblock" at bounding box center [39, 175] width 58 height 7
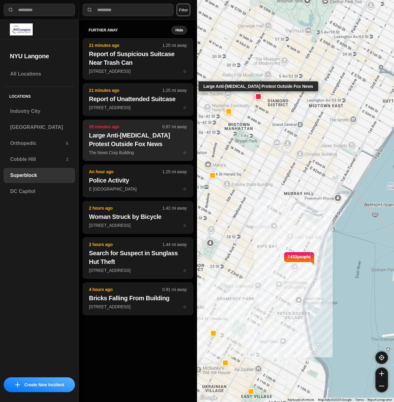
click at [110, 152] on p "The News Corp Building ☆" at bounding box center [138, 152] width 98 height 6
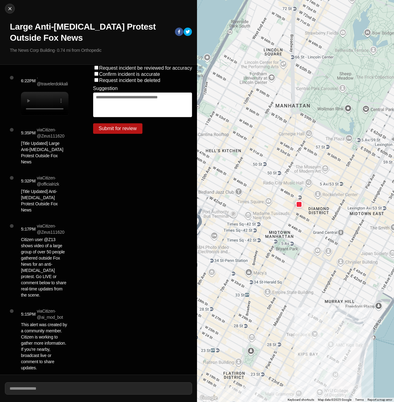
drag, startPoint x: 301, startPoint y: 264, endPoint x: 308, endPoint y: 281, distance: 18.3
click at [7, 9] on img at bounding box center [10, 9] width 6 height 6
select select "*"
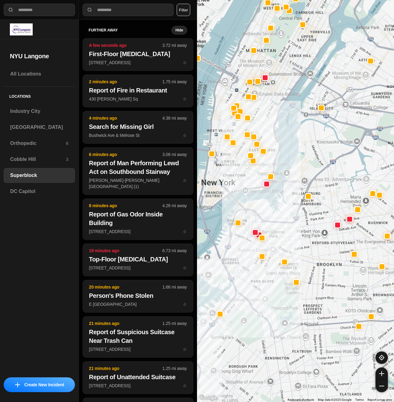
drag, startPoint x: 319, startPoint y: 355, endPoint x: 309, endPoint y: 291, distance: 64.9
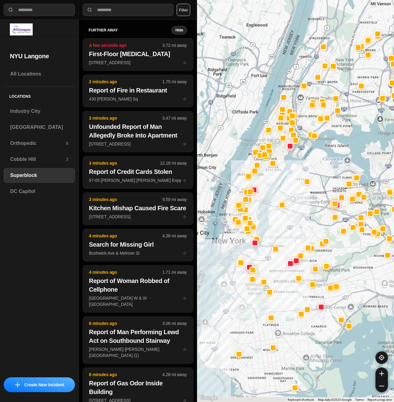
drag, startPoint x: 251, startPoint y: 255, endPoint x: 307, endPoint y: 229, distance: 61.9
click at [307, 229] on div at bounding box center [295, 201] width 197 height 402
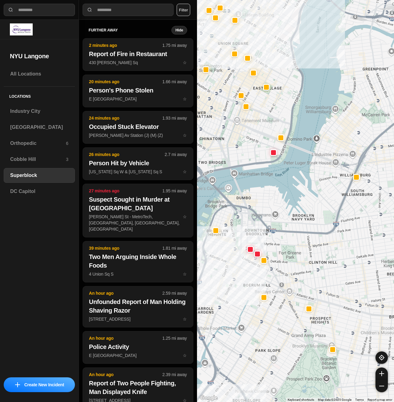
select select "*"
click at [27, 126] on h3 "[GEOGRAPHIC_DATA]" at bounding box center [39, 127] width 58 height 7
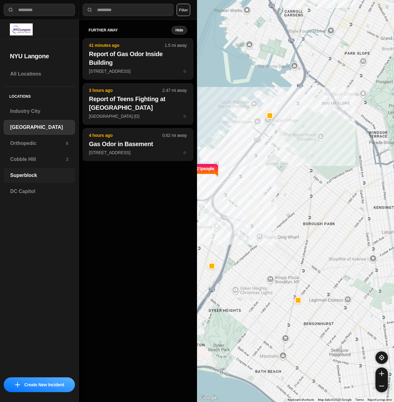
click at [22, 177] on h3 "Superblock" at bounding box center [39, 175] width 58 height 7
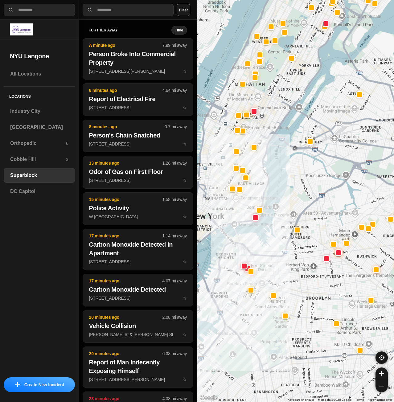
drag, startPoint x: 244, startPoint y: 271, endPoint x: 276, endPoint y: 227, distance: 54.6
click at [276, 227] on div at bounding box center [295, 201] width 197 height 402
